Goal: Task Accomplishment & Management: Use online tool/utility

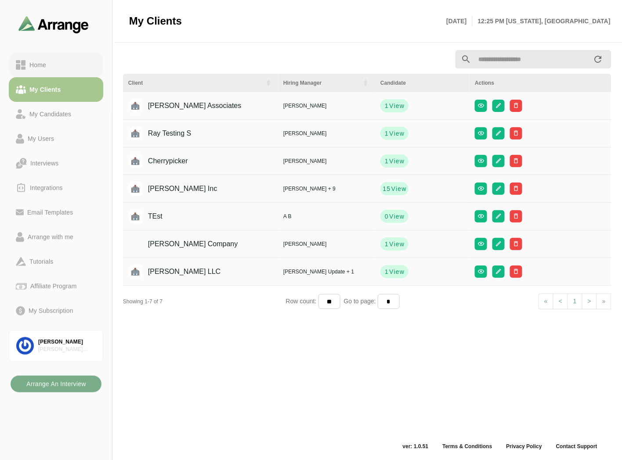
scroll to position [3, 0]
click at [58, 64] on div "Home" at bounding box center [56, 65] width 80 height 11
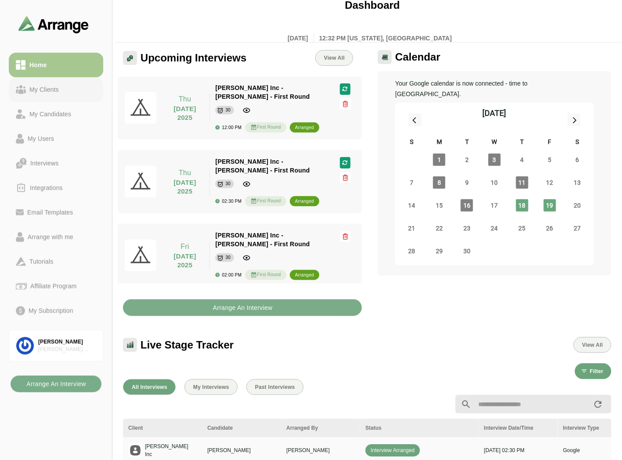
click at [57, 85] on div "My Clients" at bounding box center [44, 89] width 36 height 11
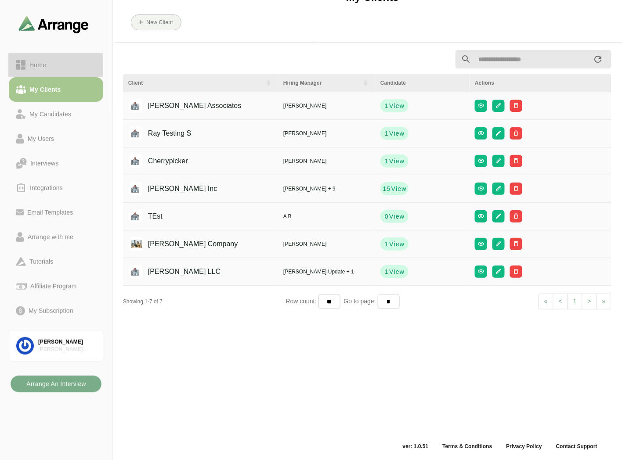
click at [70, 57] on link "Home" at bounding box center [56, 65] width 94 height 25
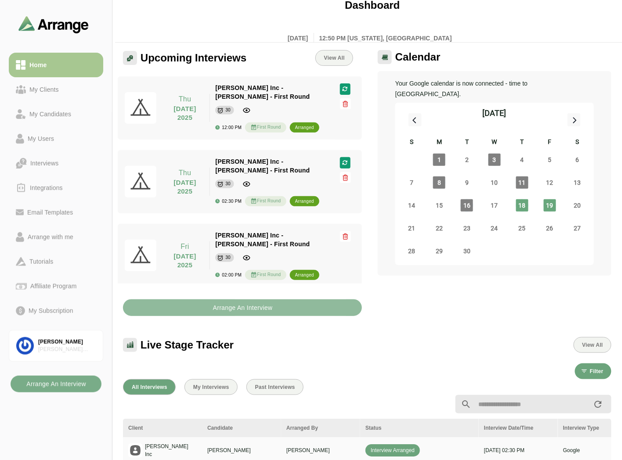
click at [236, 299] on b "Arrange An Interview" at bounding box center [242, 307] width 60 height 17
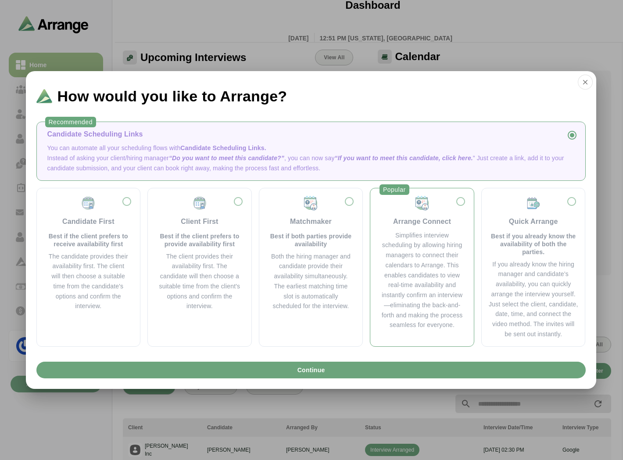
click at [401, 214] on div "Arrange Connect" at bounding box center [422, 211] width 83 height 32
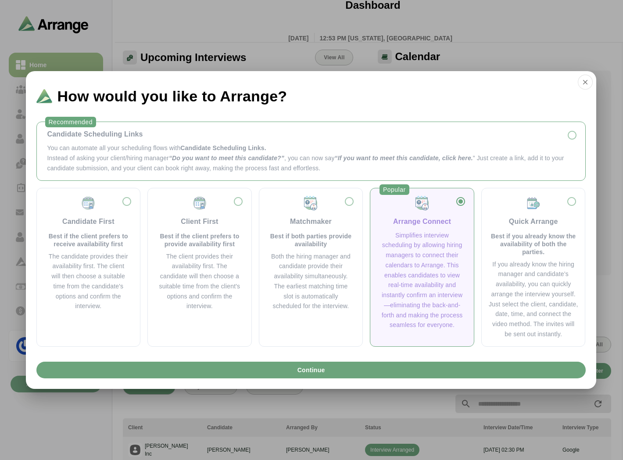
click at [164, 169] on p "Instead of asking your client/hiring manager “Do you want to meet this candidat…" at bounding box center [311, 163] width 528 height 20
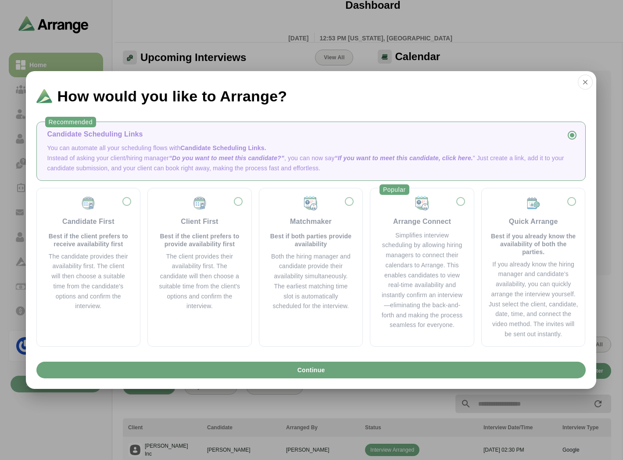
click at [214, 159] on span "“Do you want to meet this candidate?”" at bounding box center [226, 158] width 115 height 7
click at [587, 77] on button "button" at bounding box center [585, 82] width 15 height 15
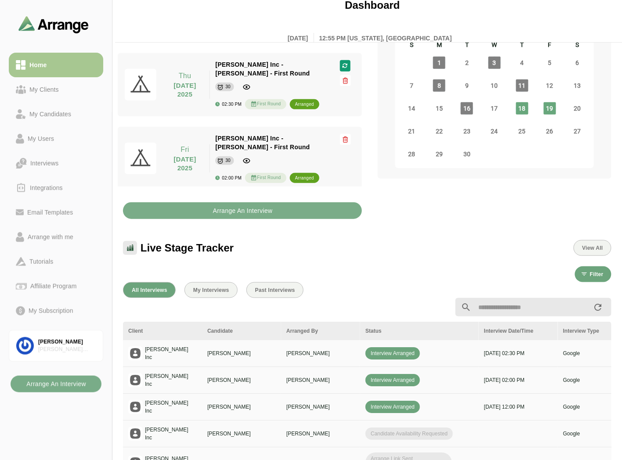
scroll to position [100, 0]
click at [50, 237] on div "Arrange with me" at bounding box center [50, 237] width 53 height 11
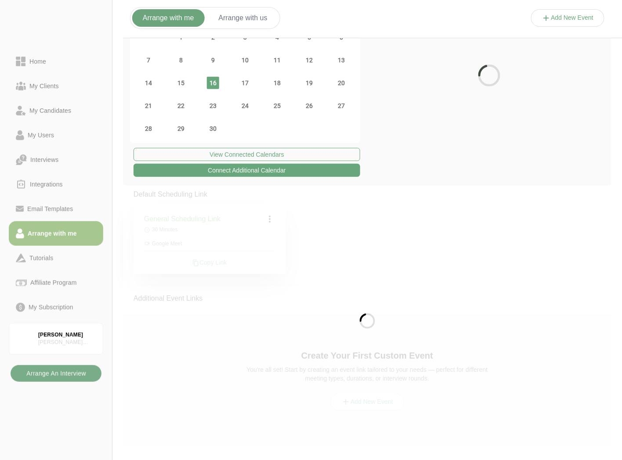
scroll to position [61, 0]
click at [339, 86] on span "20" at bounding box center [341, 83] width 12 height 12
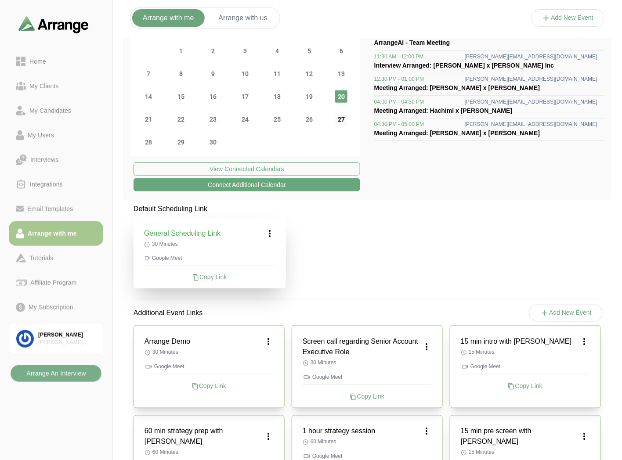
scroll to position [49, 0]
click at [340, 122] on span "27" at bounding box center [341, 119] width 12 height 12
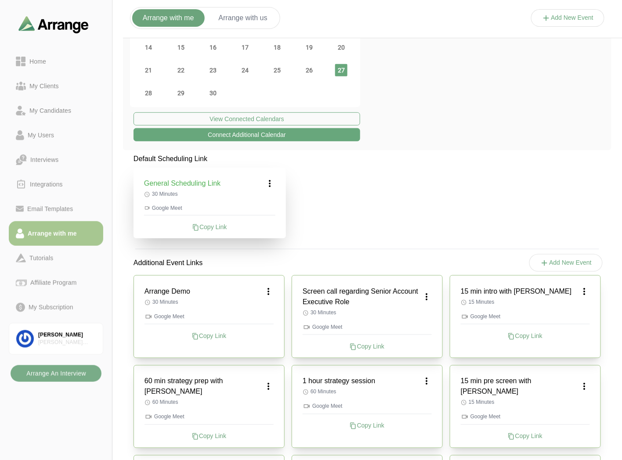
scroll to position [0, 0]
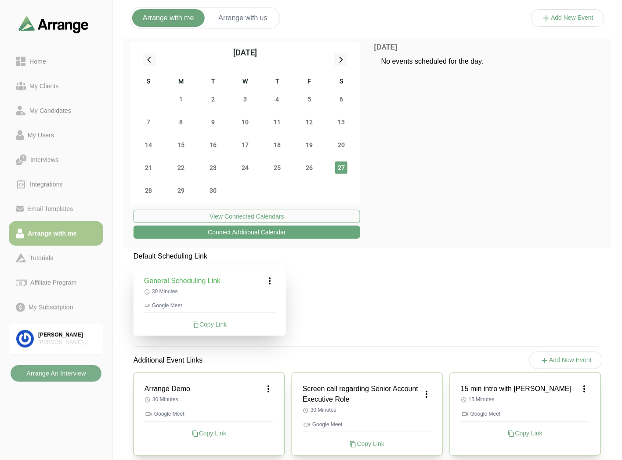
click at [269, 277] on icon at bounding box center [270, 281] width 11 height 11
click at [260, 306] on div "Edit" at bounding box center [261, 305] width 40 height 16
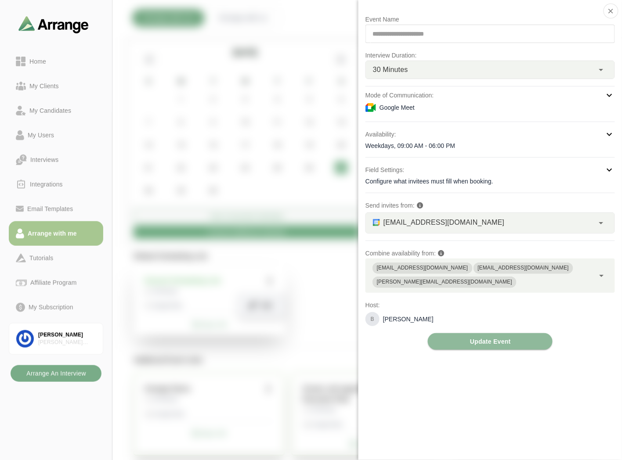
click at [512, 278] on div "brian@arrangeai.io" at bounding box center [444, 282] width 135 height 9
click at [406, 381] on div "**********" at bounding box center [489, 230] width 263 height 460
click at [435, 227] on span "bgabay88@gmail.com" at bounding box center [443, 222] width 121 height 11
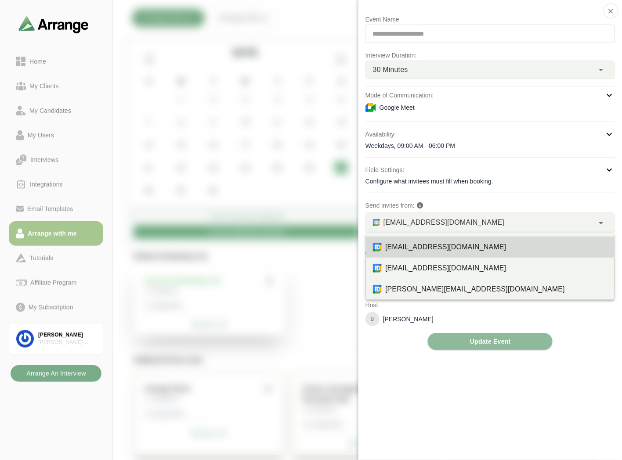
click at [432, 195] on div "**********" at bounding box center [489, 182] width 249 height 336
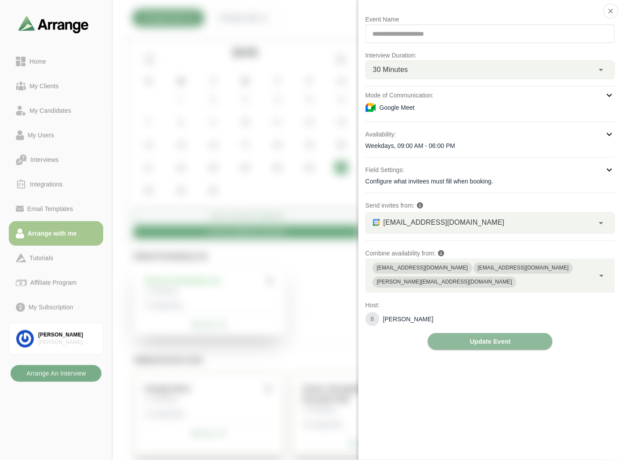
click at [418, 144] on div "Weekdays, 09:00 AM - 06:00 PM" at bounding box center [489, 145] width 249 height 9
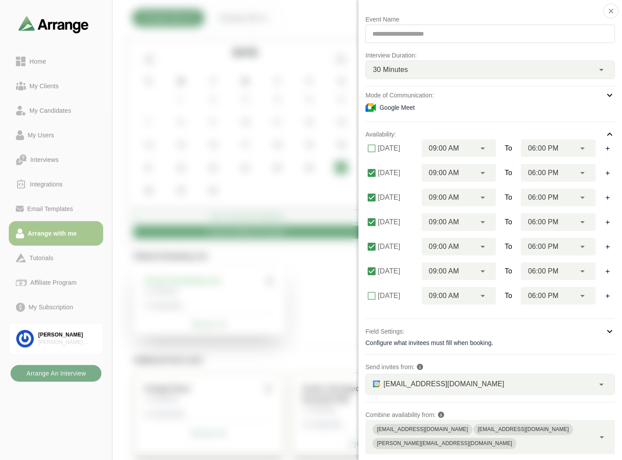
click at [432, 97] on p "Mode of Communication:" at bounding box center [399, 95] width 68 height 11
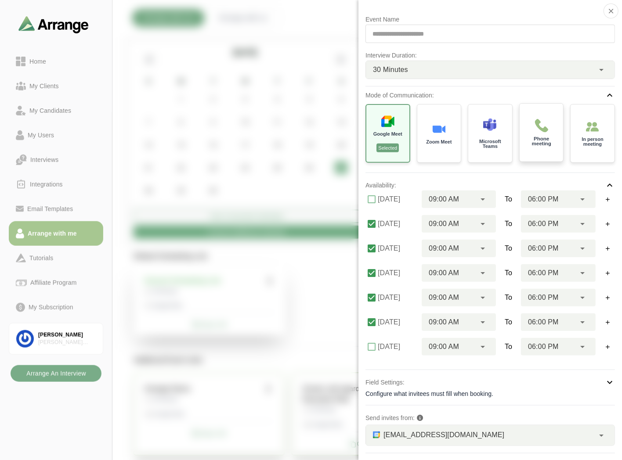
click at [538, 129] on img at bounding box center [541, 126] width 14 height 14
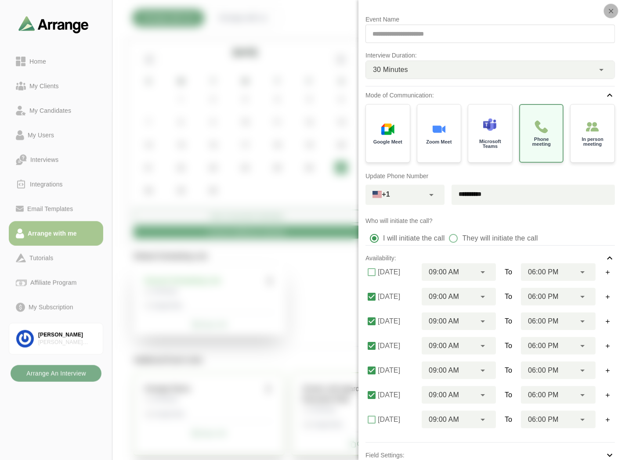
click at [614, 10] on button "button" at bounding box center [610, 11] width 15 height 15
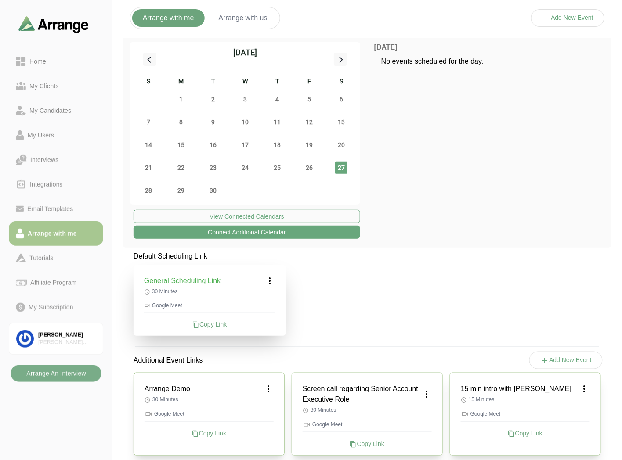
click at [551, 356] on button "Add New Event" at bounding box center [566, 361] width 74 height 18
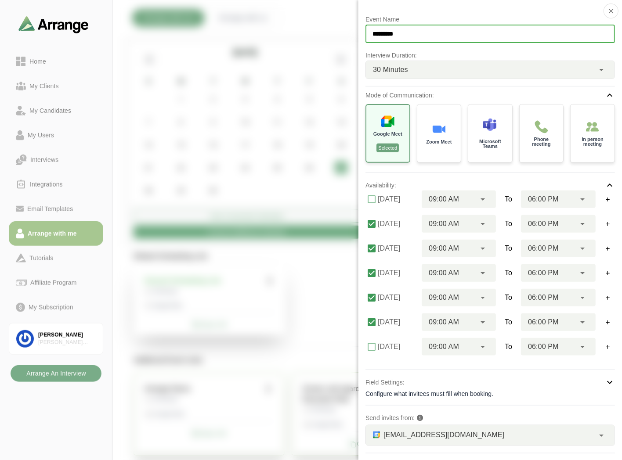
drag, startPoint x: 420, startPoint y: 27, endPoint x: 335, endPoint y: 36, distance: 85.2
click at [531, 27] on div "Event Name ********* Interview Duration: 30 Minutes ** Mode of Communication: G…" at bounding box center [568, 27] width 74 height 0
drag, startPoint x: 461, startPoint y: 37, endPoint x: 289, endPoint y: 32, distance: 172.6
click at [531, 27] on div "**********" at bounding box center [568, 27] width 74 height 0
type input "**********"
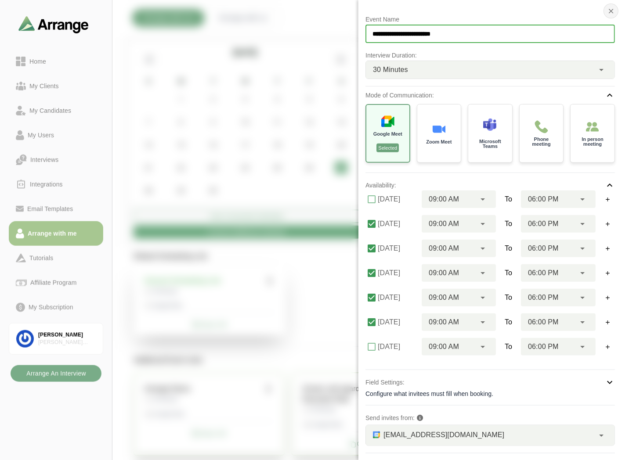
click at [614, 14] on button "button" at bounding box center [610, 11] width 15 height 15
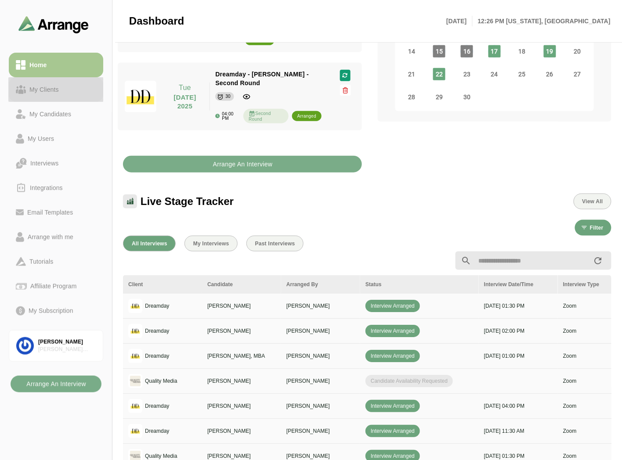
click at [59, 84] on div "My Clients" at bounding box center [44, 89] width 36 height 11
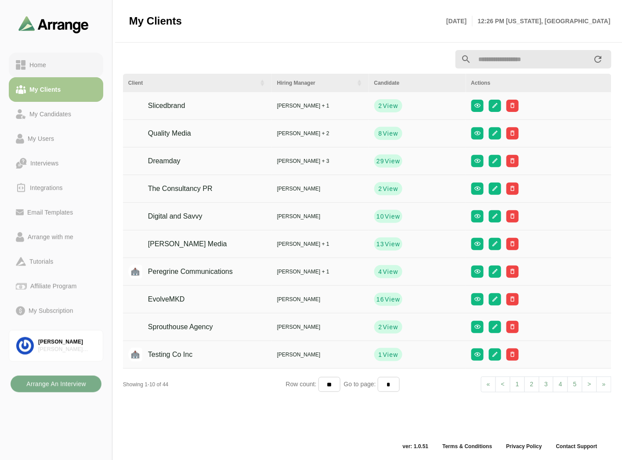
click at [62, 54] on link "Home" at bounding box center [56, 65] width 94 height 25
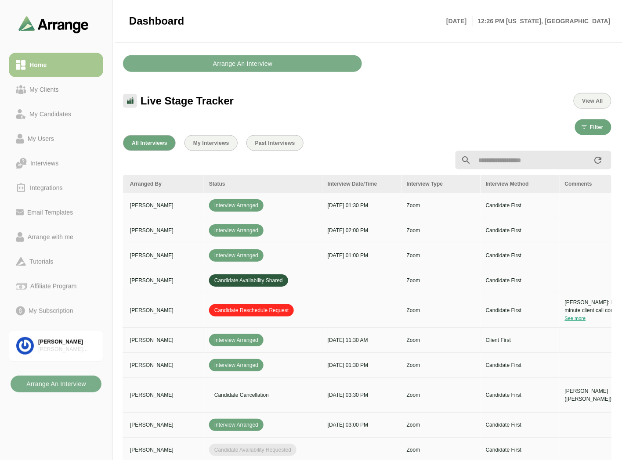
scroll to position [0, 370]
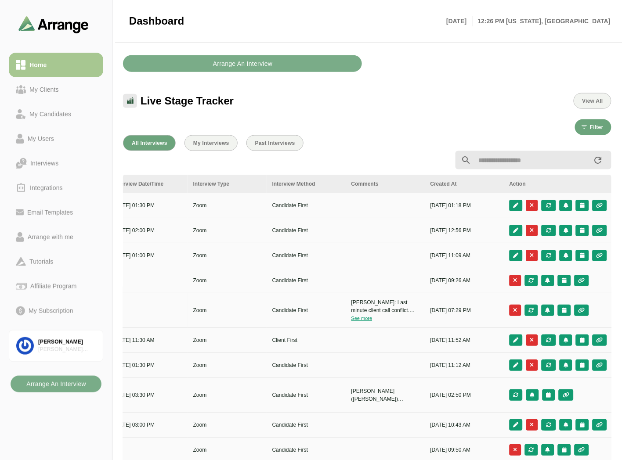
click at [362, 318] on button "See more" at bounding box center [361, 318] width 21 height 5
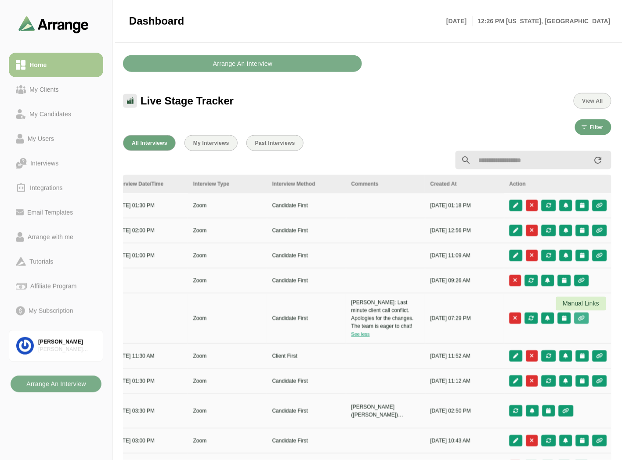
click at [584, 318] on icon "button" at bounding box center [581, 318] width 7 height 5
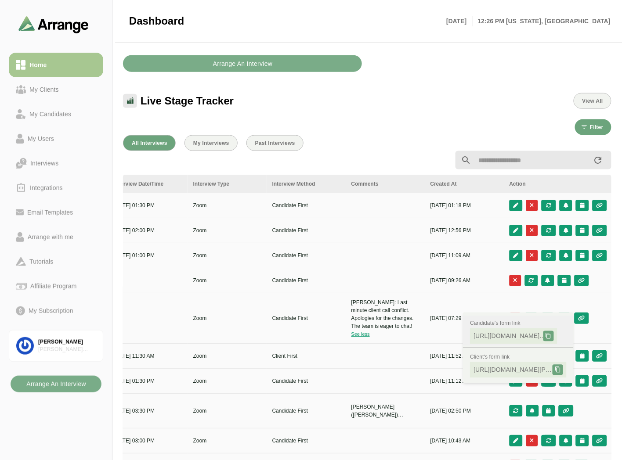
click at [551, 334] on icon at bounding box center [548, 336] width 6 height 6
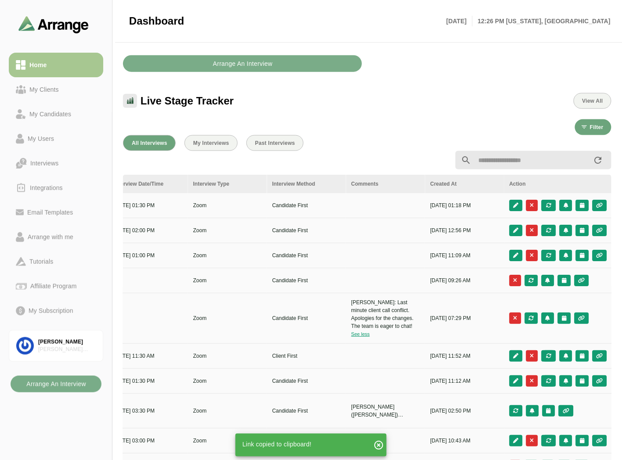
click at [384, 158] on div at bounding box center [284, 160] width 332 height 11
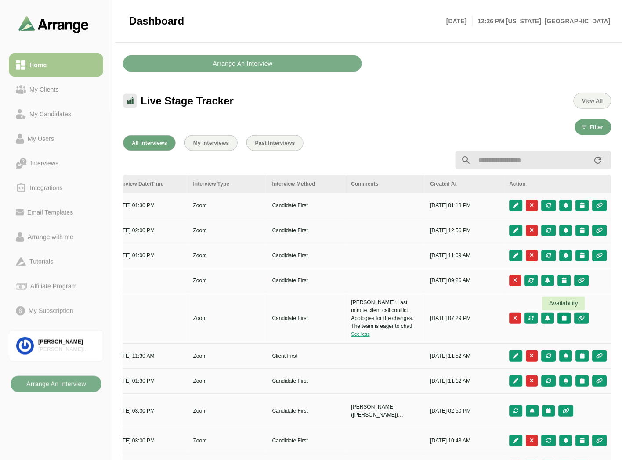
click at [561, 316] on icon "button" at bounding box center [564, 318] width 6 height 5
click at [528, 341] on div "Client Slots" at bounding box center [525, 342] width 50 height 11
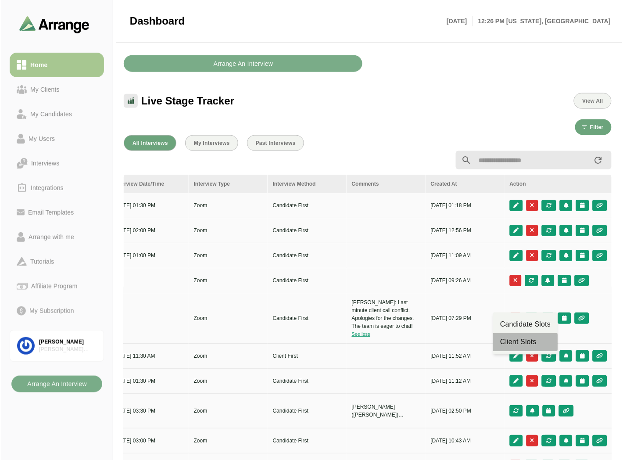
scroll to position [0, 0]
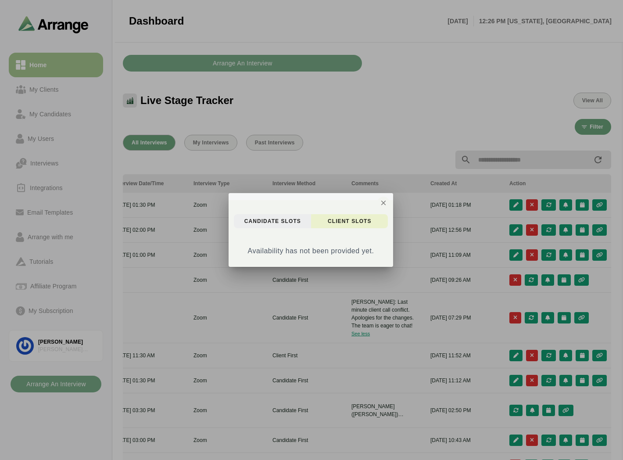
click at [288, 218] on span "candidate Slots" at bounding box center [272, 221] width 57 height 7
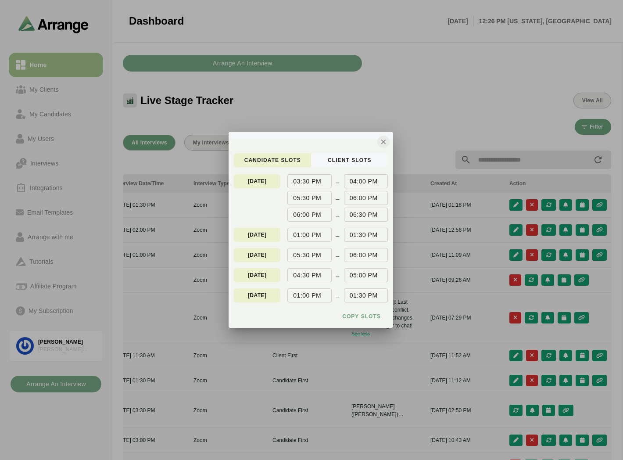
click at [384, 142] on icon "button" at bounding box center [384, 142] width 8 height 8
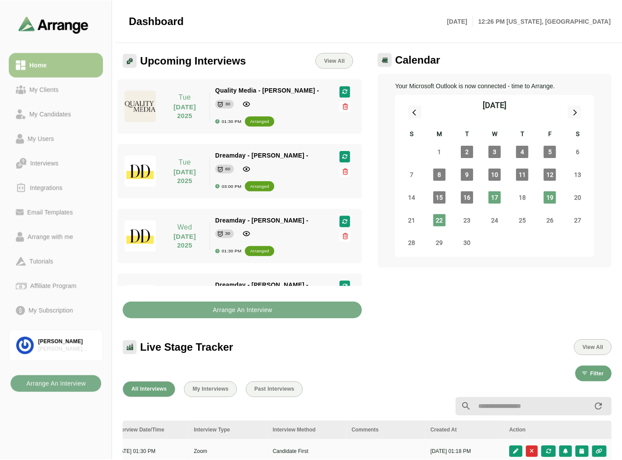
scroll to position [247, 0]
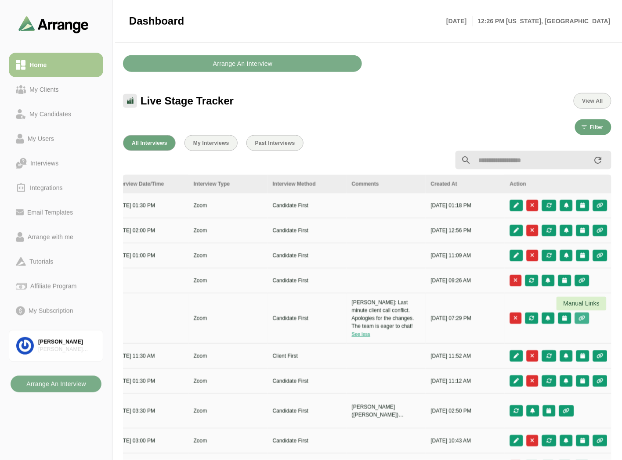
click at [583, 319] on icon "button" at bounding box center [581, 318] width 7 height 5
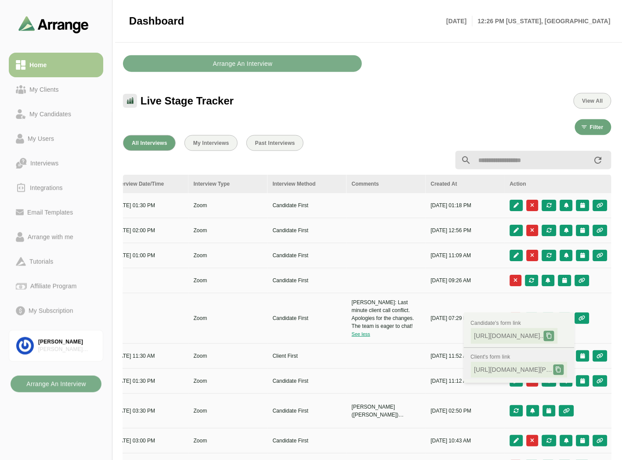
click at [560, 368] on icon at bounding box center [558, 370] width 6 height 6
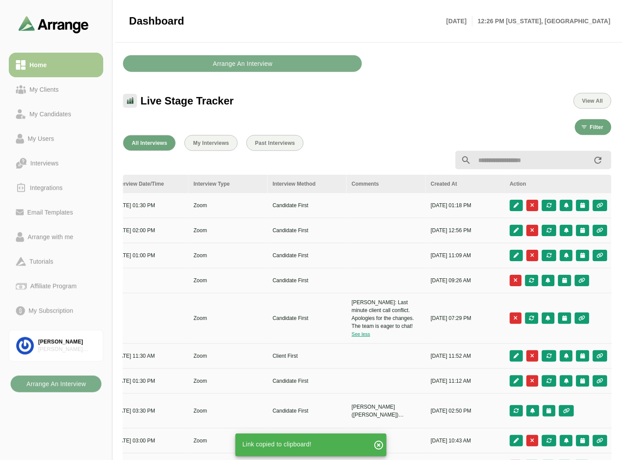
click at [360, 134] on div "All Interviews My Interviews Past Interviews Client Candidate Arranged By Statu…" at bounding box center [367, 328] width 499 height 396
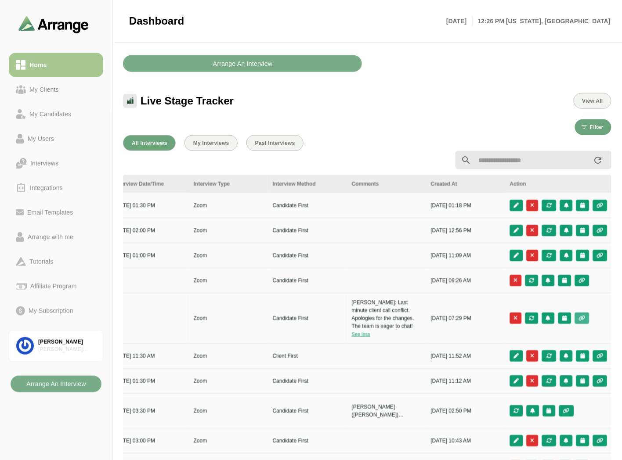
click at [586, 318] on button "button" at bounding box center [582, 318] width 14 height 11
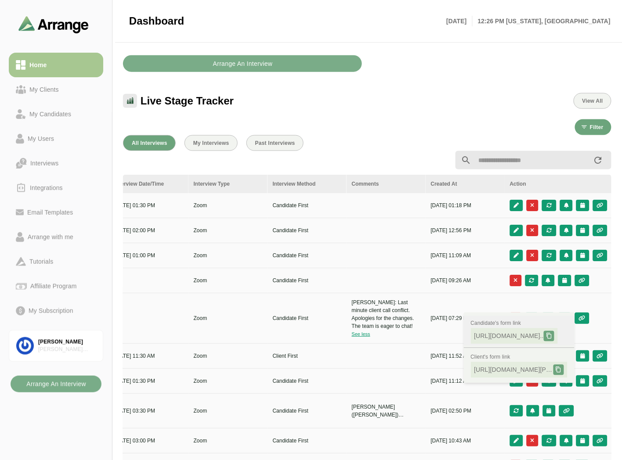
click at [552, 337] on icon at bounding box center [549, 336] width 6 height 6
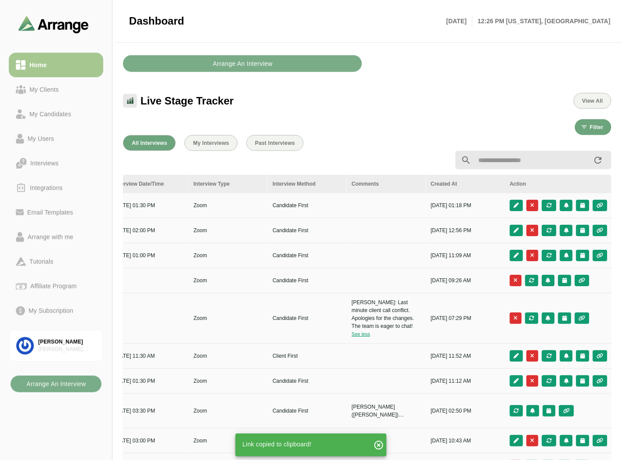
click at [405, 136] on div "All Interviews My Interviews Past Interviews" at bounding box center [367, 143] width 488 height 16
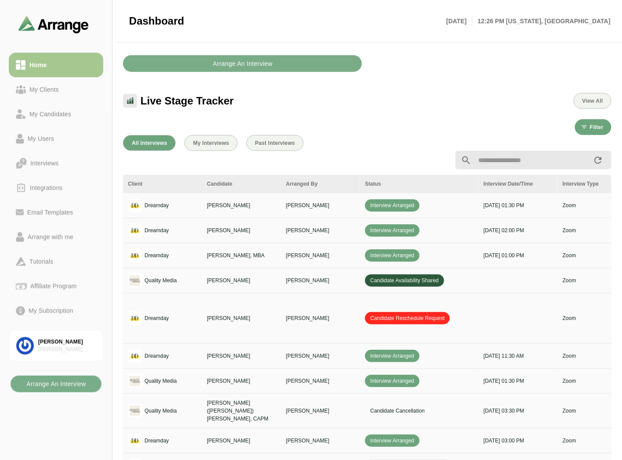
scroll to position [0, 0]
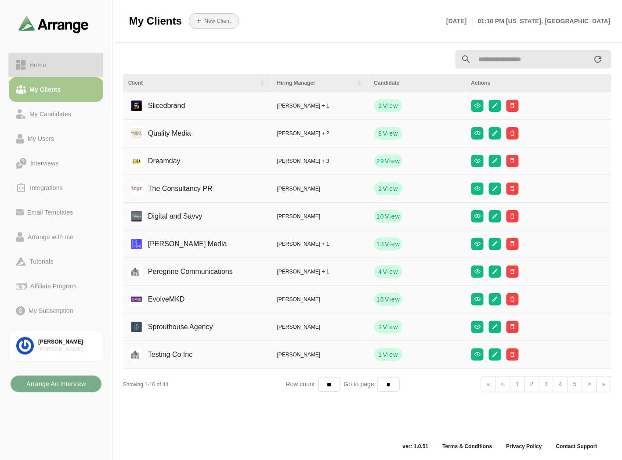
click at [60, 63] on div "Home" at bounding box center [56, 65] width 80 height 11
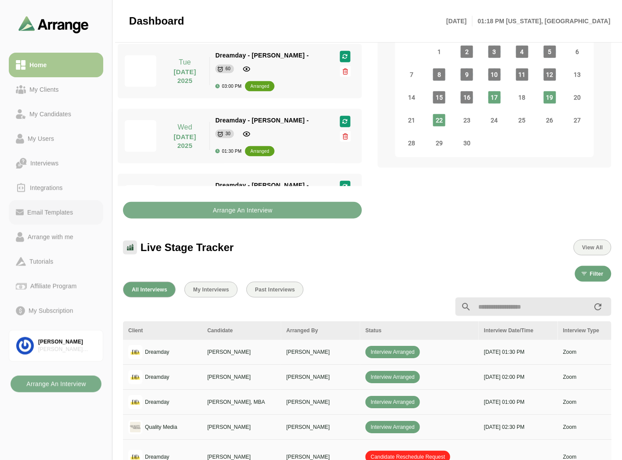
scroll to position [313, 0]
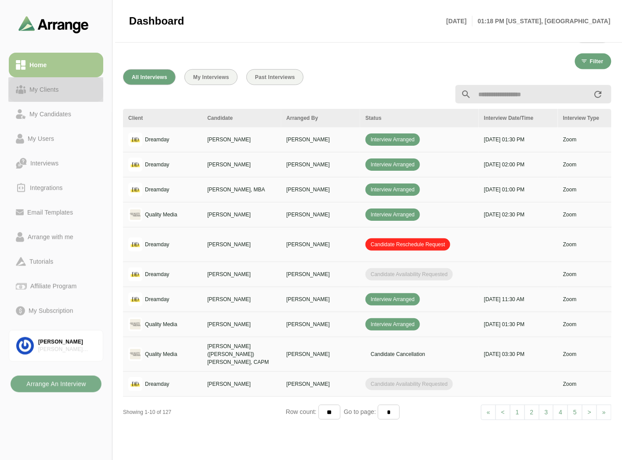
click at [43, 81] on link "My Clients" at bounding box center [56, 89] width 94 height 25
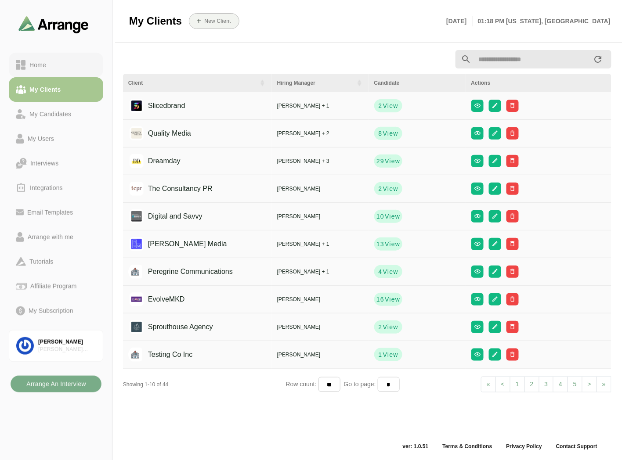
click at [47, 64] on div "Home" at bounding box center [38, 65] width 24 height 11
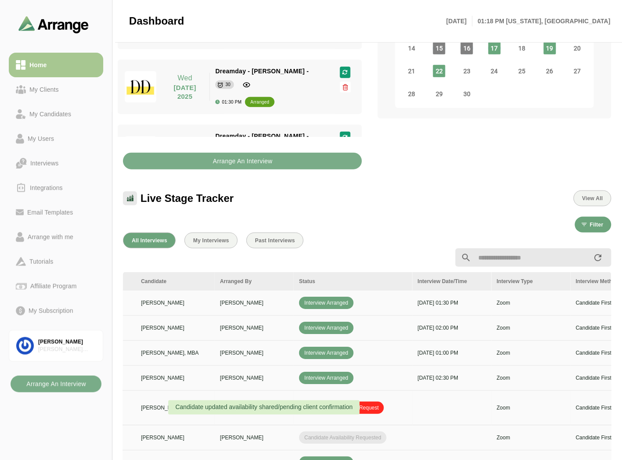
scroll to position [0, 370]
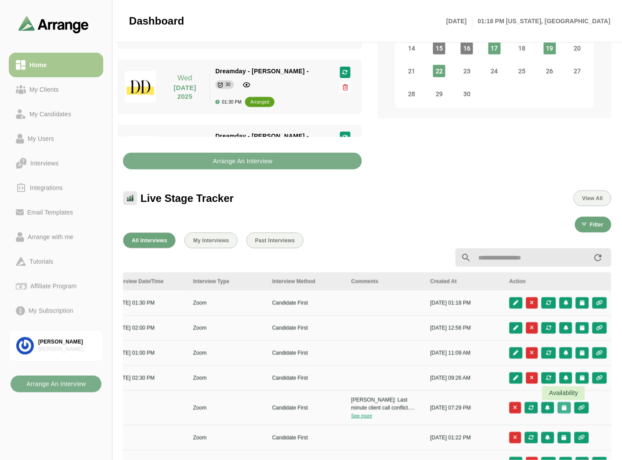
click at [564, 405] on icon "button" at bounding box center [564, 407] width 6 height 5
click at [519, 433] on div "Client Slots" at bounding box center [525, 432] width 50 height 11
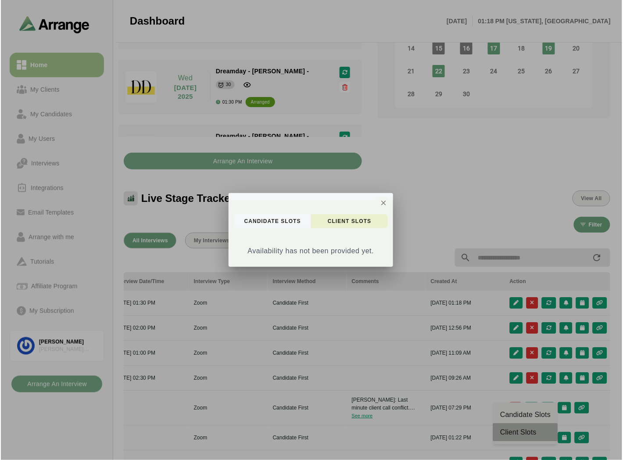
scroll to position [0, 369]
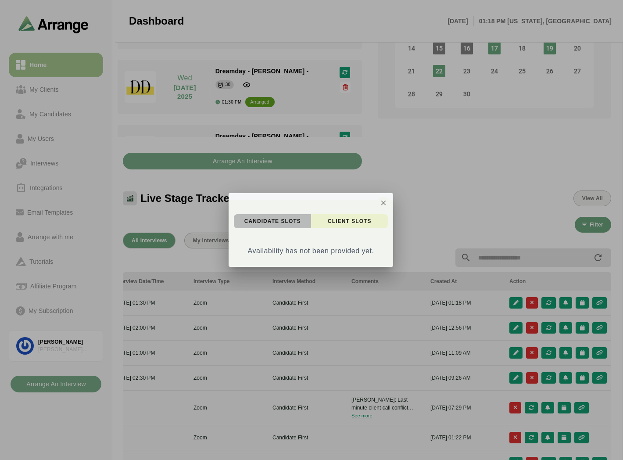
click at [254, 216] on button "candidate Slots" at bounding box center [272, 221] width 77 height 14
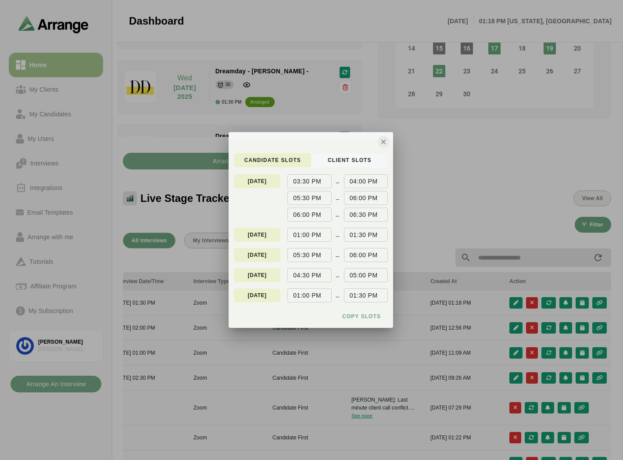
click at [388, 144] on button "button" at bounding box center [383, 142] width 12 height 12
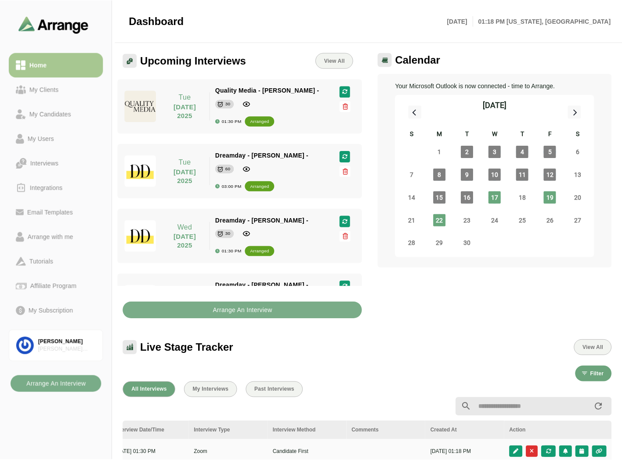
scroll to position [149, 0]
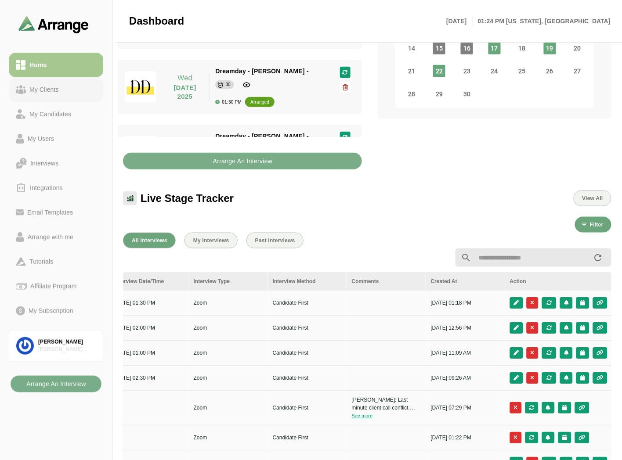
click at [48, 80] on link "My Clients" at bounding box center [56, 89] width 94 height 25
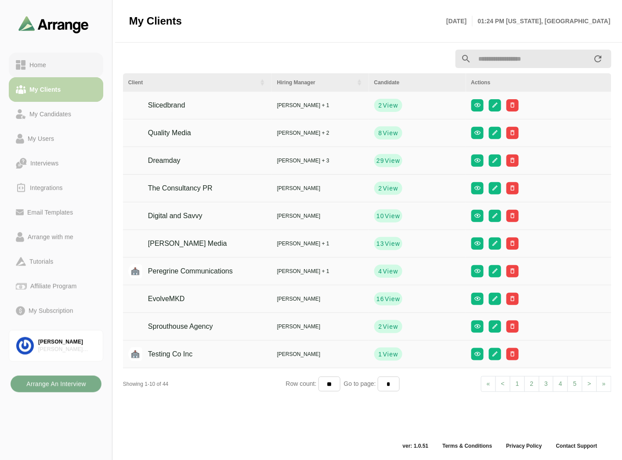
scroll to position [3, 0]
click at [54, 64] on div "Home" at bounding box center [56, 65] width 80 height 11
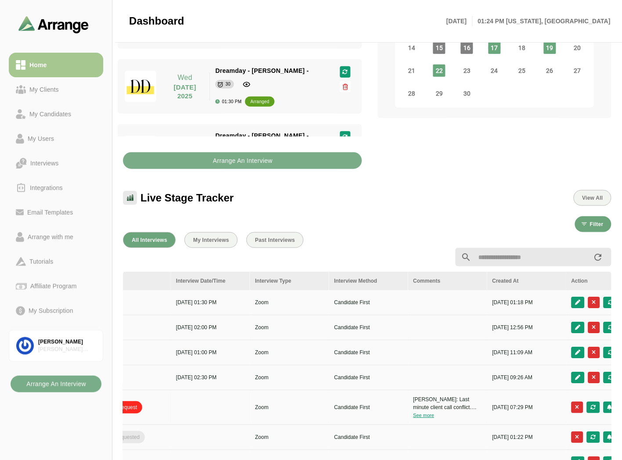
scroll to position [0, 370]
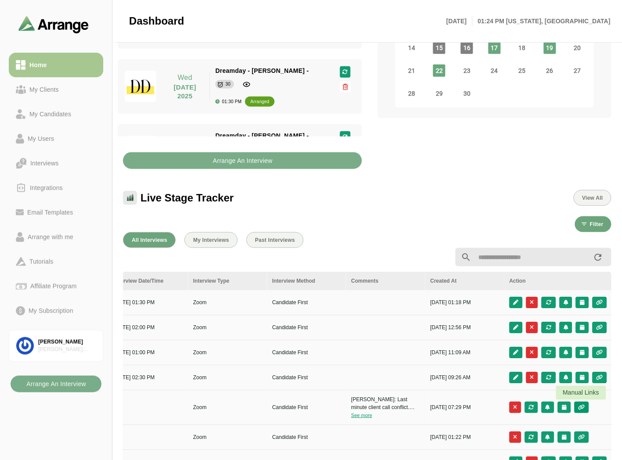
click at [582, 408] on icon "button" at bounding box center [581, 407] width 7 height 5
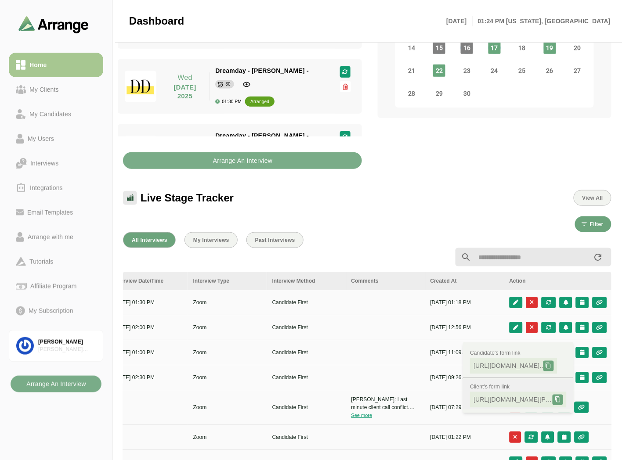
click at [561, 402] on div at bounding box center [557, 400] width 11 height 11
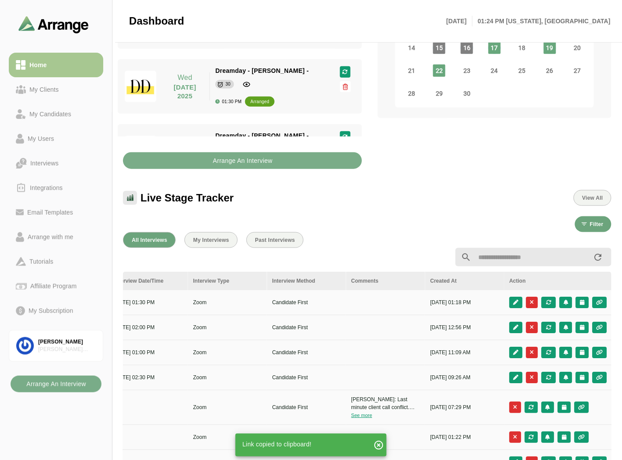
click at [344, 220] on div "Filter" at bounding box center [367, 224] width 488 height 16
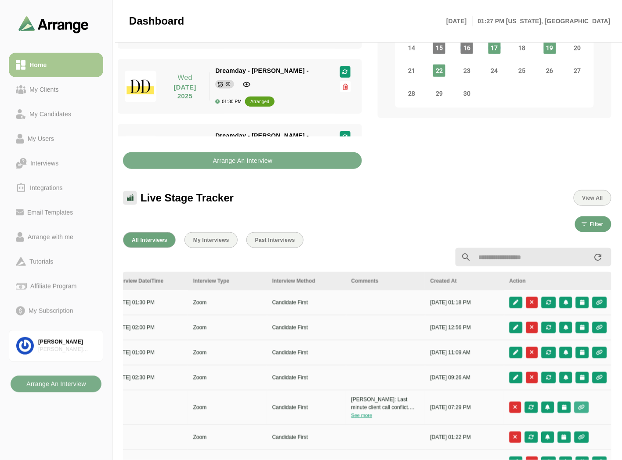
click at [585, 407] on button "button" at bounding box center [581, 407] width 14 height 11
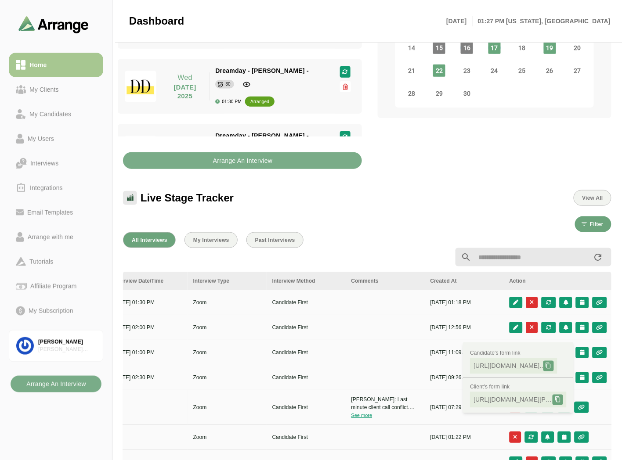
click at [611, 400] on td at bounding box center [558, 407] width 108 height 35
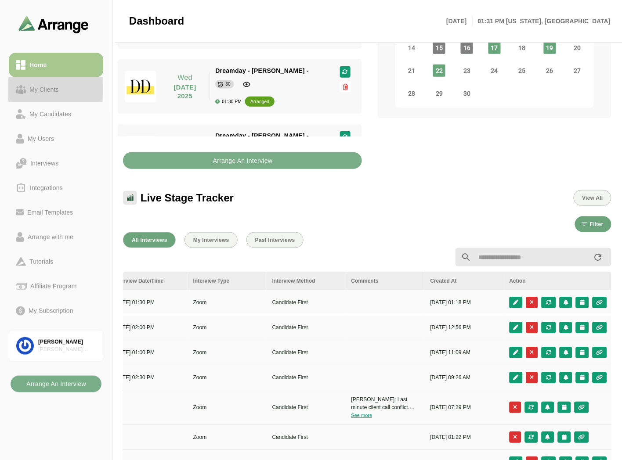
click at [47, 86] on div "My Clients" at bounding box center [44, 89] width 36 height 11
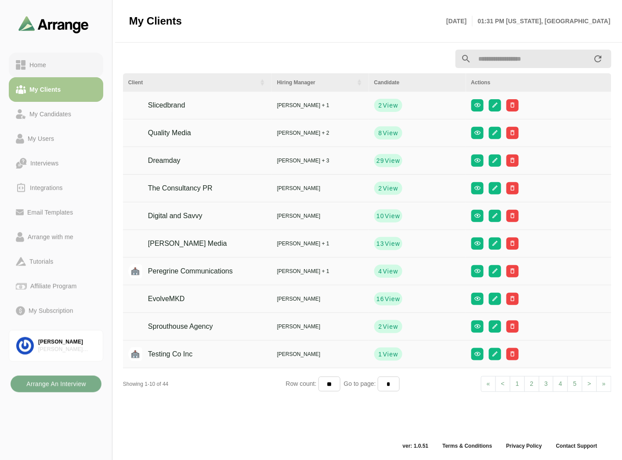
scroll to position [3, 0]
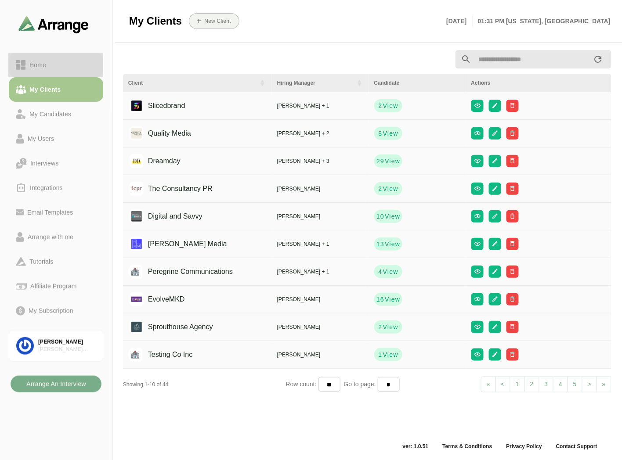
click at [53, 66] on div "Home" at bounding box center [56, 65] width 80 height 11
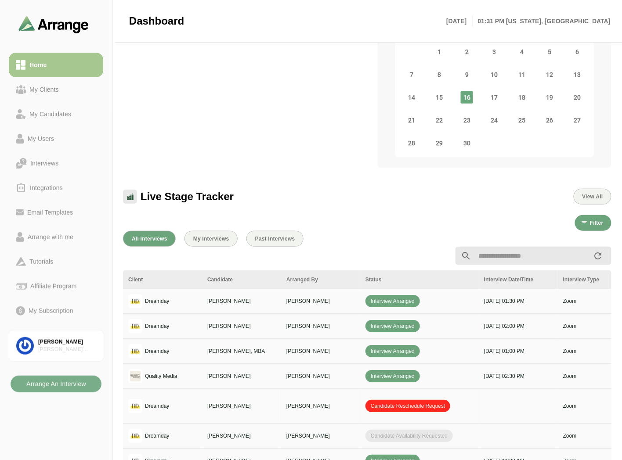
scroll to position [149, 0]
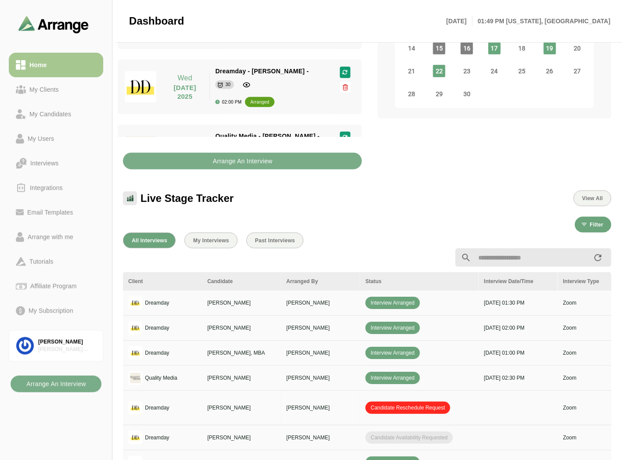
drag, startPoint x: 468, startPoint y: 405, endPoint x: 476, endPoint y: 404, distance: 8.4
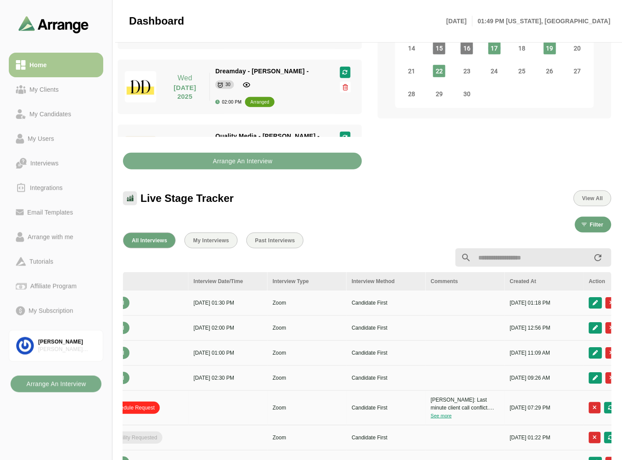
scroll to position [0, 370]
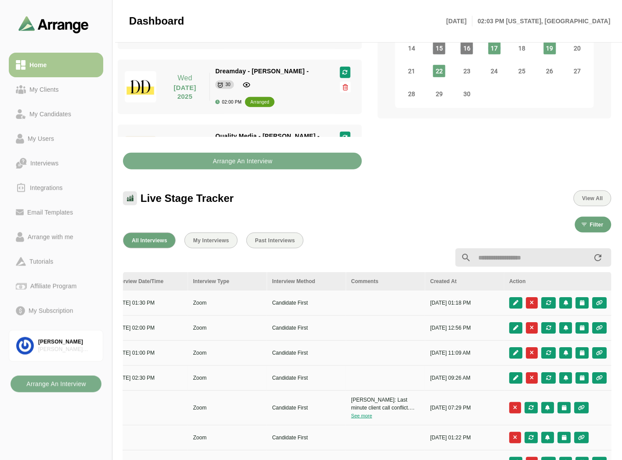
drag, startPoint x: 278, startPoint y: 382, endPoint x: 222, endPoint y: 385, distance: 56.2
click at [59, 84] on div "My Clients" at bounding box center [44, 89] width 36 height 11
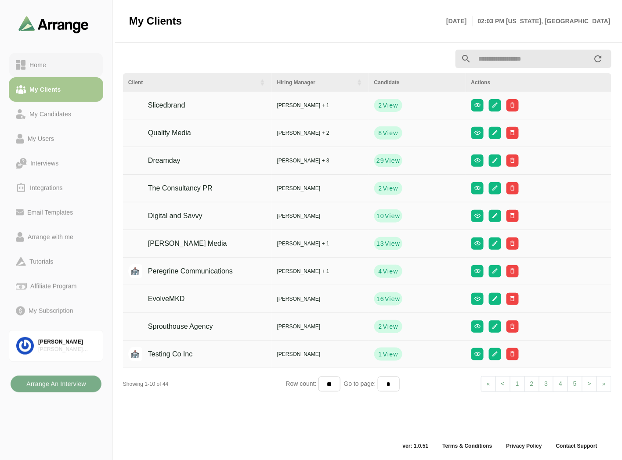
scroll to position [3, 0]
click at [62, 73] on link "Home" at bounding box center [56, 65] width 94 height 25
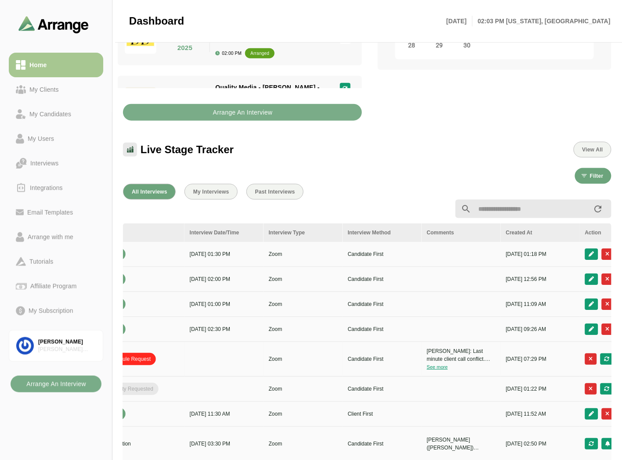
scroll to position [0, 370]
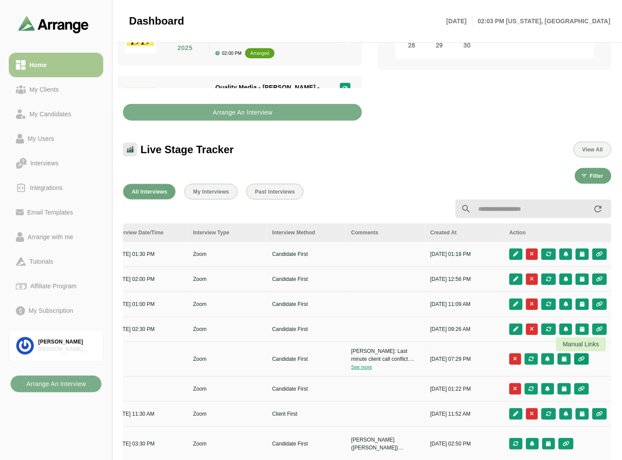
click at [580, 357] on icon "button" at bounding box center [581, 358] width 7 height 5
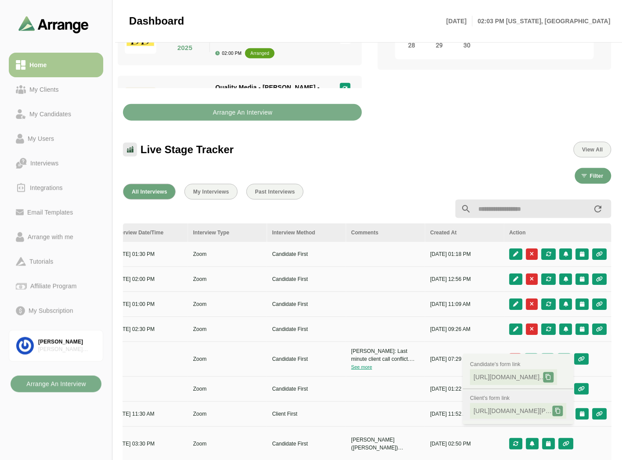
click at [556, 413] on icon at bounding box center [557, 411] width 6 height 6
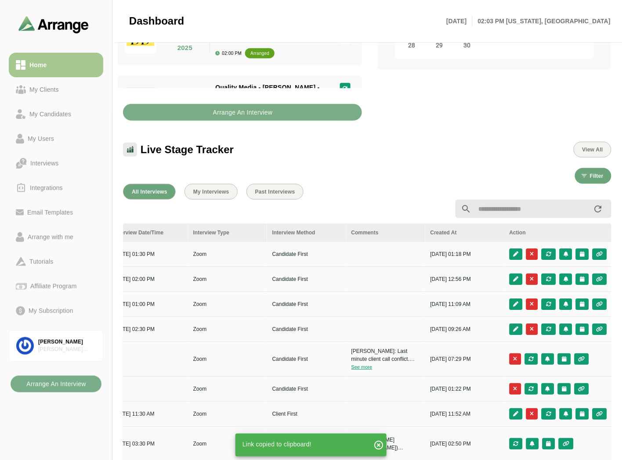
click at [369, 206] on div at bounding box center [284, 209] width 332 height 11
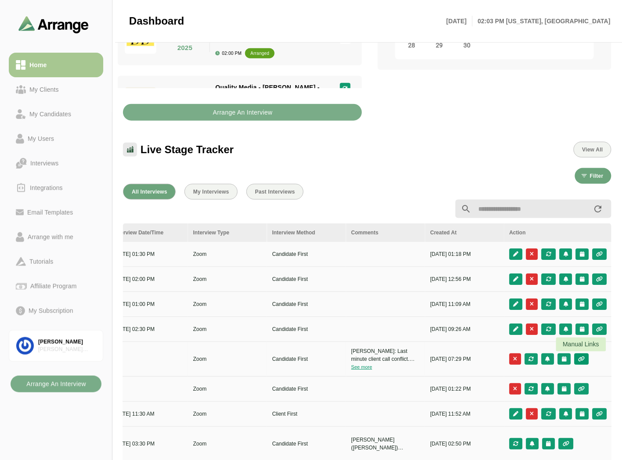
click at [578, 357] on icon "button" at bounding box center [581, 358] width 7 height 5
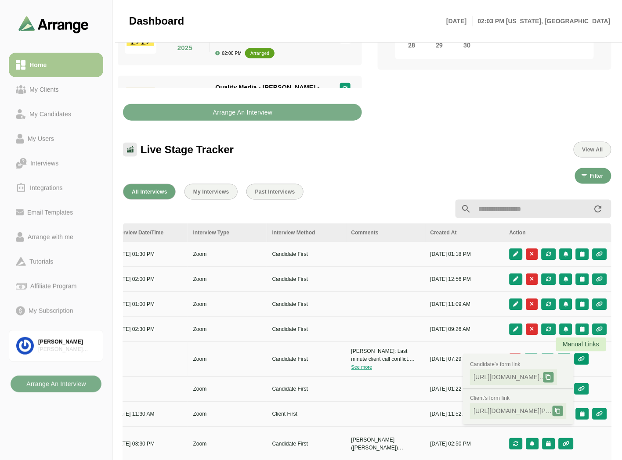
click at [581, 356] on icon "button" at bounding box center [581, 358] width 7 height 5
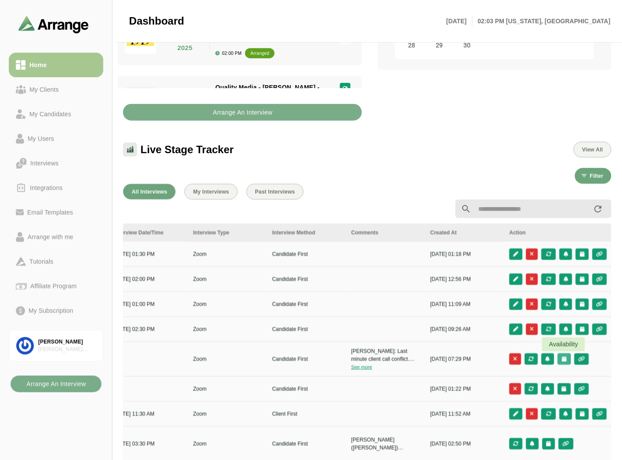
click at [562, 357] on icon "button" at bounding box center [564, 358] width 6 height 5
click at [545, 363] on div "Candidate Slots" at bounding box center [525, 366] width 50 height 11
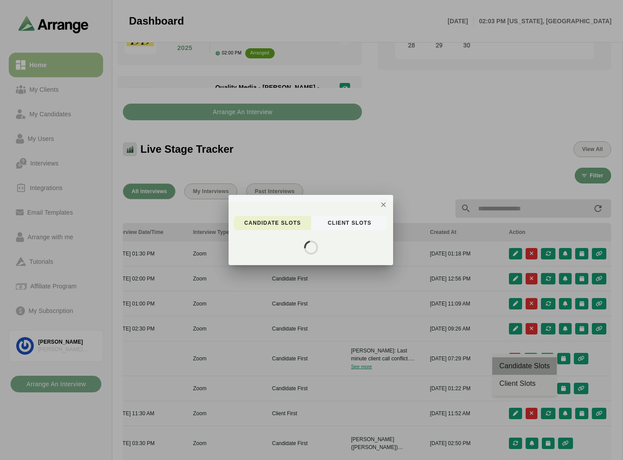
scroll to position [0, 369]
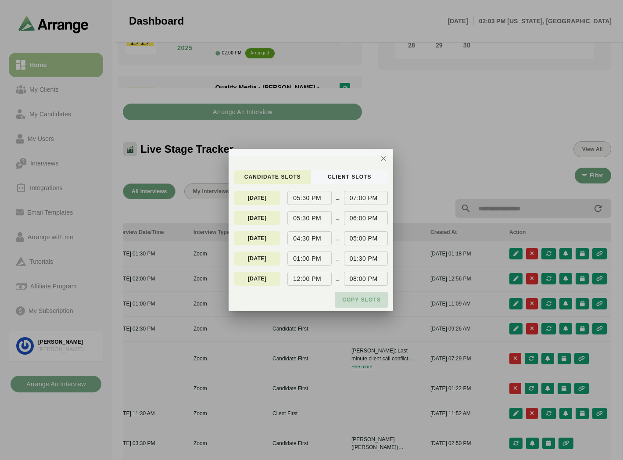
click at [359, 302] on span "Copy slots" at bounding box center [361, 299] width 39 height 7
click at [380, 160] on icon "button" at bounding box center [384, 159] width 8 height 8
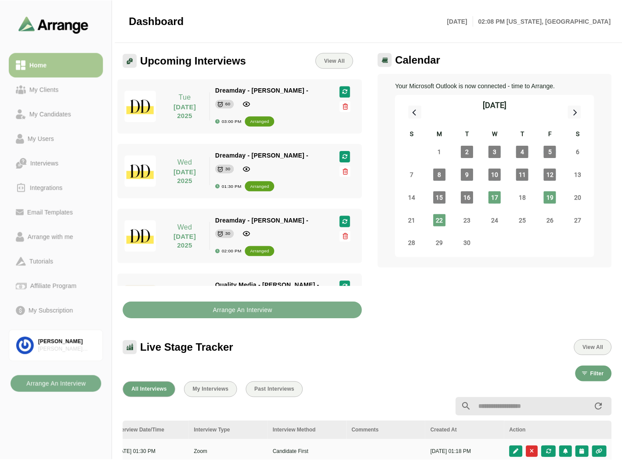
scroll to position [198, 0]
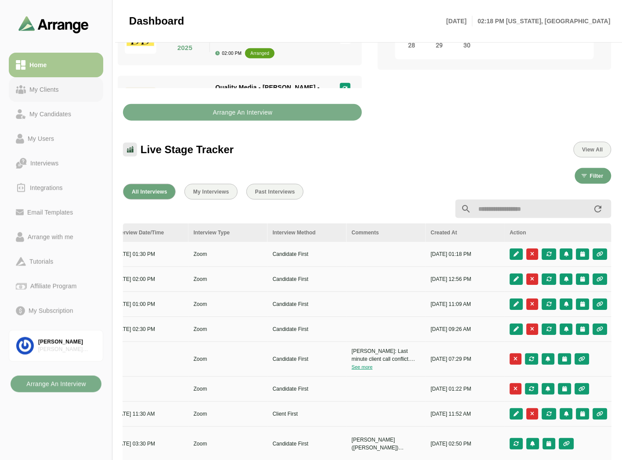
click at [46, 87] on div "My Clients" at bounding box center [44, 89] width 36 height 11
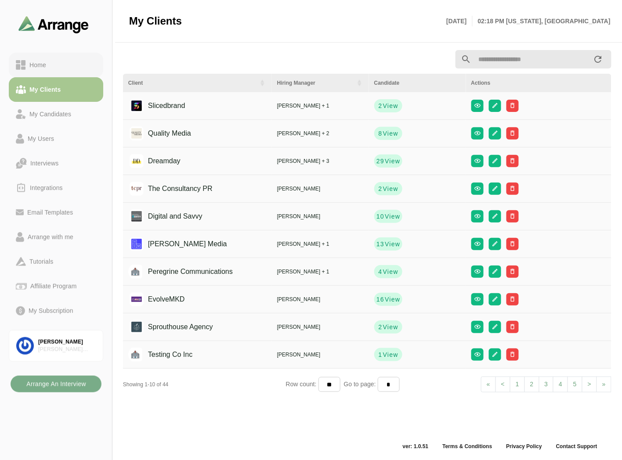
click at [53, 62] on div "Home" at bounding box center [56, 65] width 80 height 11
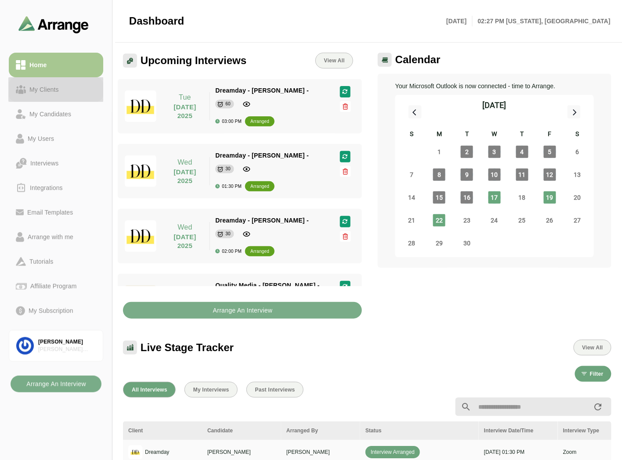
click at [45, 86] on div "My Clients" at bounding box center [44, 89] width 36 height 11
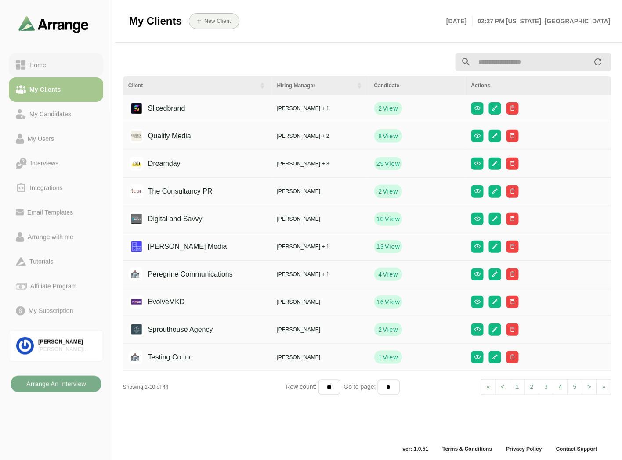
click at [59, 61] on div "Home" at bounding box center [56, 65] width 80 height 11
